Goal: Task Accomplishment & Management: Use online tool/utility

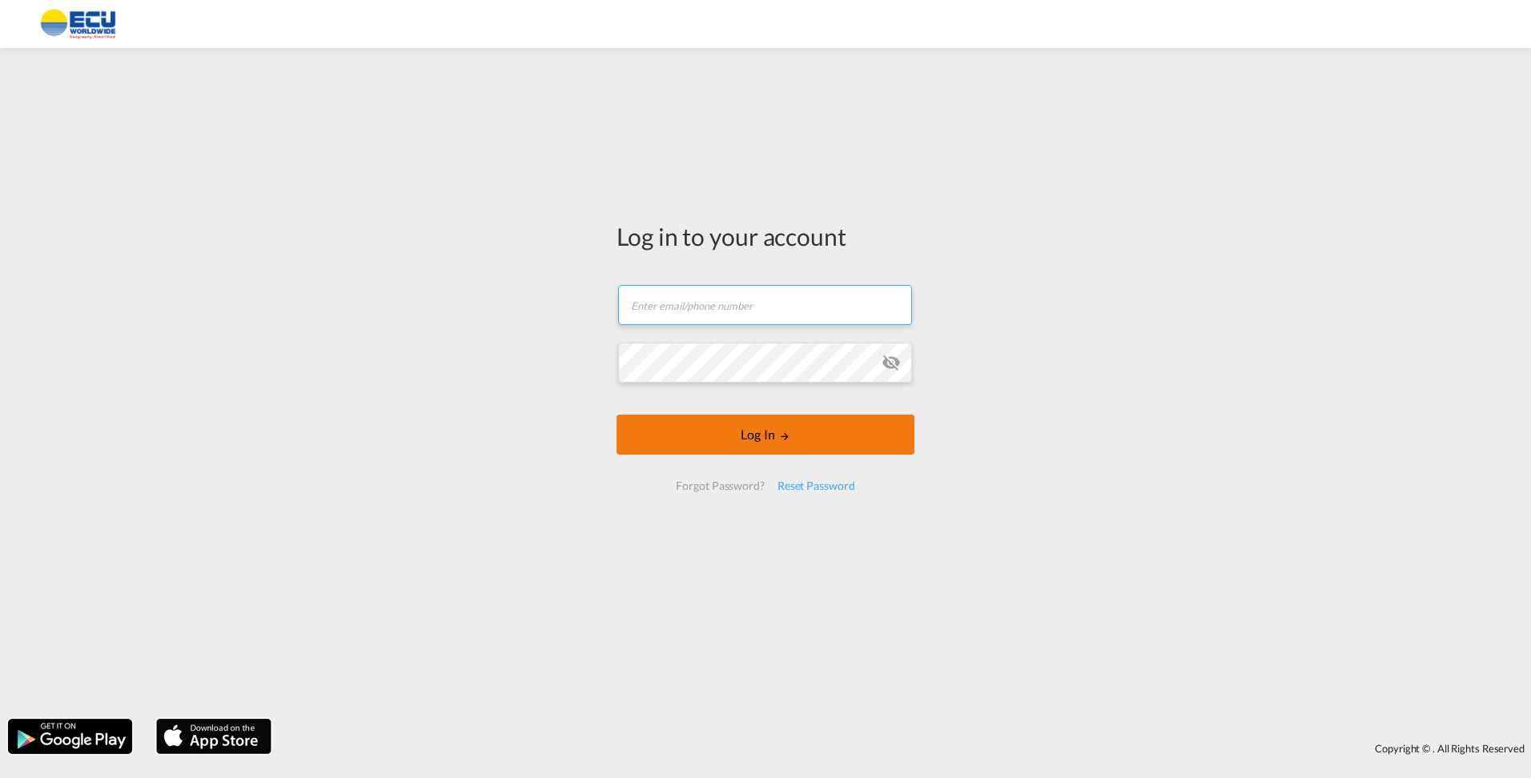
type input "[EMAIL_ADDRESS][DOMAIN_NAME]"
click at [797, 430] on button "Log In" at bounding box center [766, 435] width 298 height 40
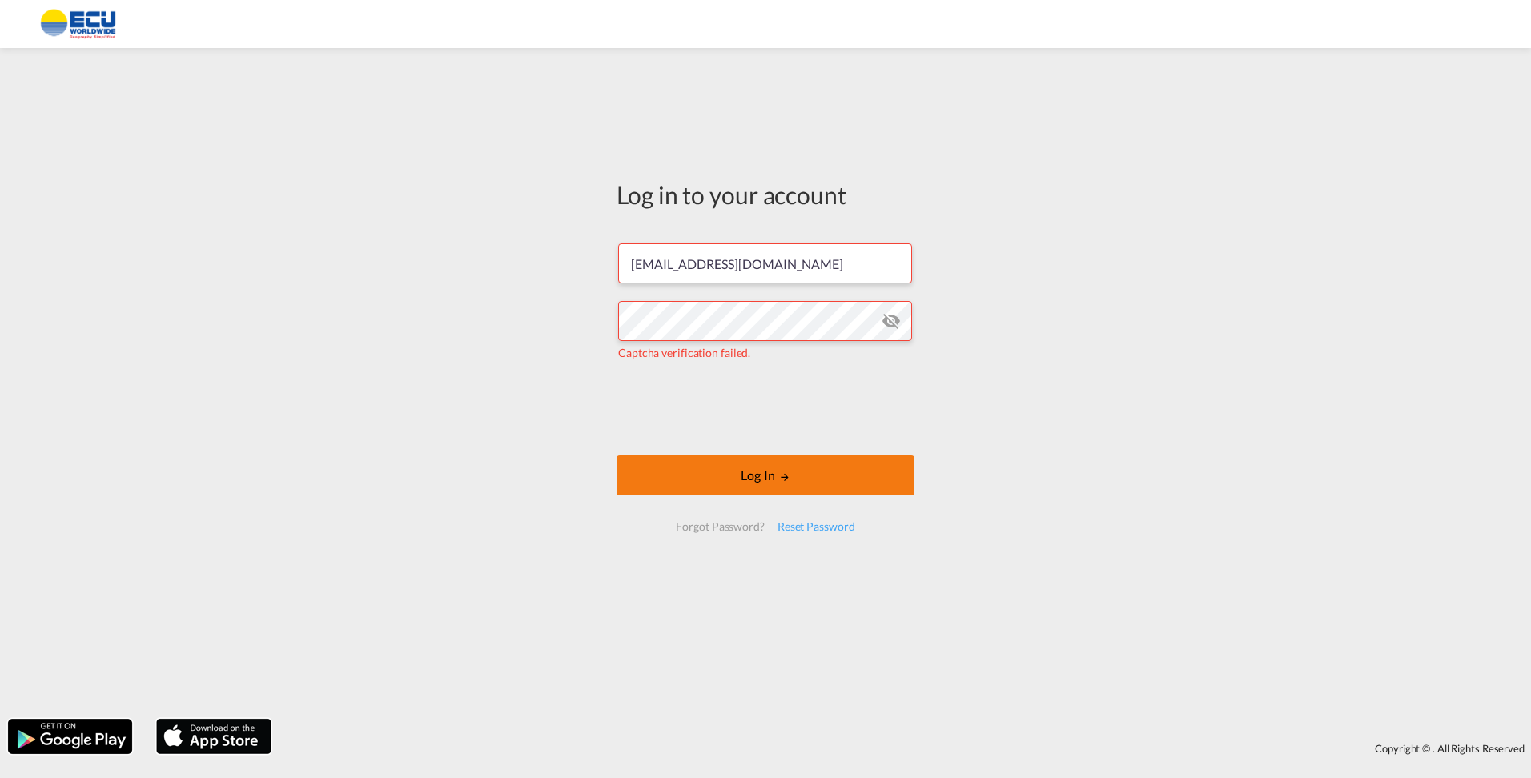
click at [746, 481] on button "Log In" at bounding box center [766, 476] width 298 height 40
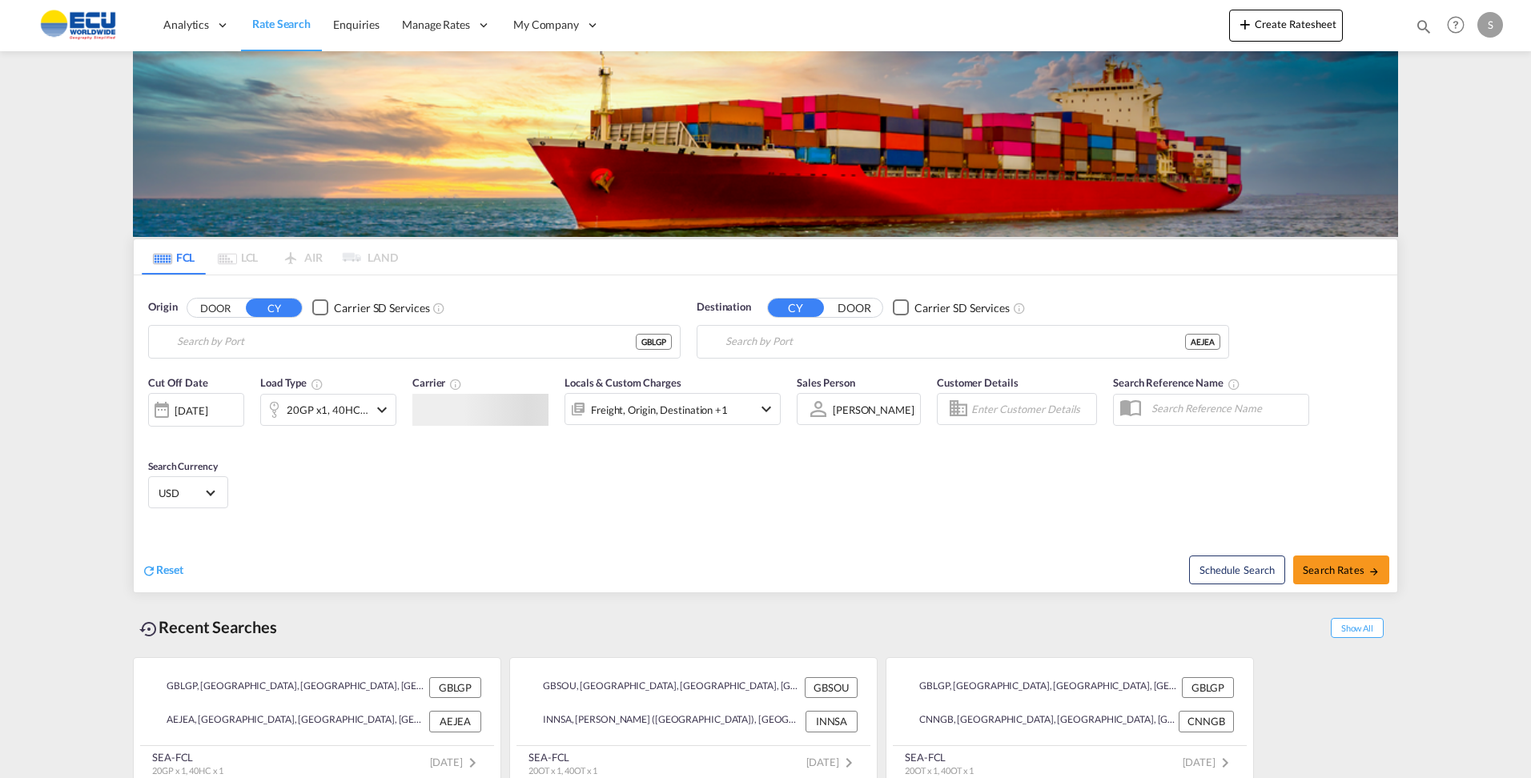
type input "[GEOGRAPHIC_DATA], [GEOGRAPHIC_DATA]"
